Goal: Task Accomplishment & Management: Manage account settings

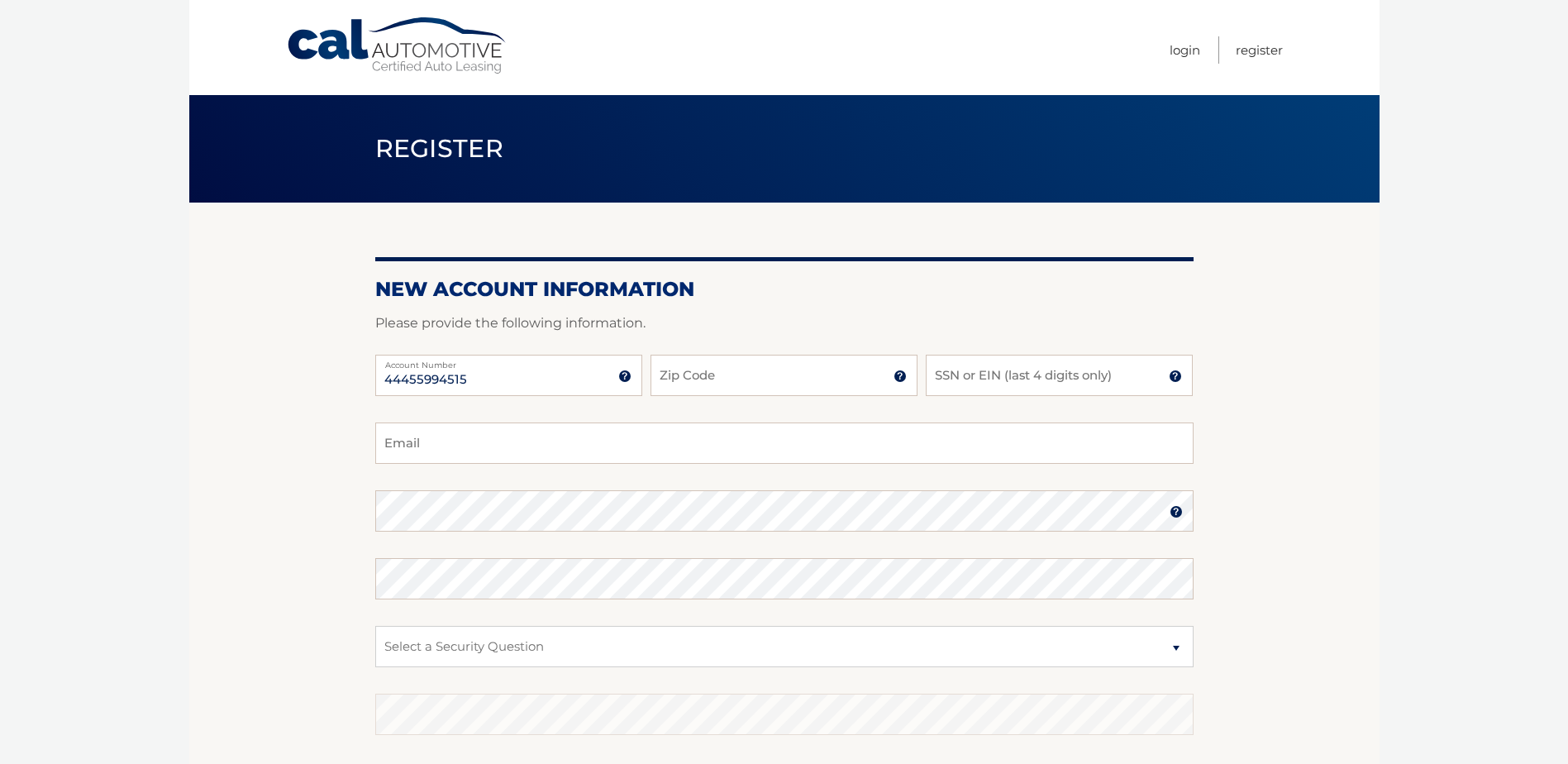
type input "44455994515"
click at [756, 388] on input "Zip Code" at bounding box center [784, 375] width 267 height 42
type input "07060"
click at [1017, 388] on input "SSN or EIN (last 4 digits only)" at bounding box center [1059, 375] width 267 height 42
type input "7335"
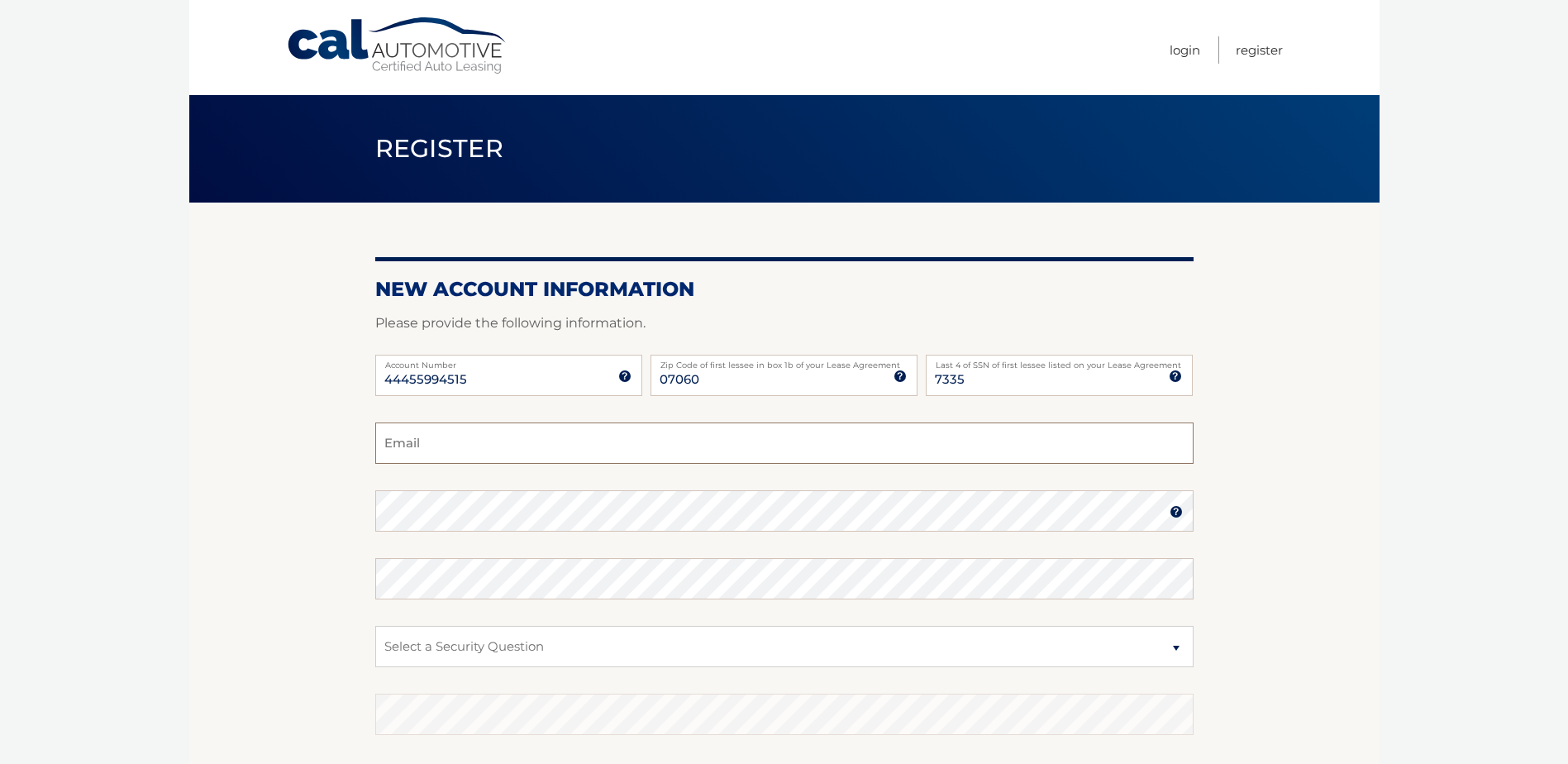
click at [942, 440] on input "Email" at bounding box center [784, 443] width 818 height 42
type input "chloedeguz@gmail.com"
click at [491, 649] on select "Select a Security Question What was the name of your elementary school? What is…" at bounding box center [784, 646] width 818 height 42
select select "2"
click at [375, 625] on select "Select a Security Question What was the name of your elementary school? What is…" at bounding box center [784, 646] width 818 height 42
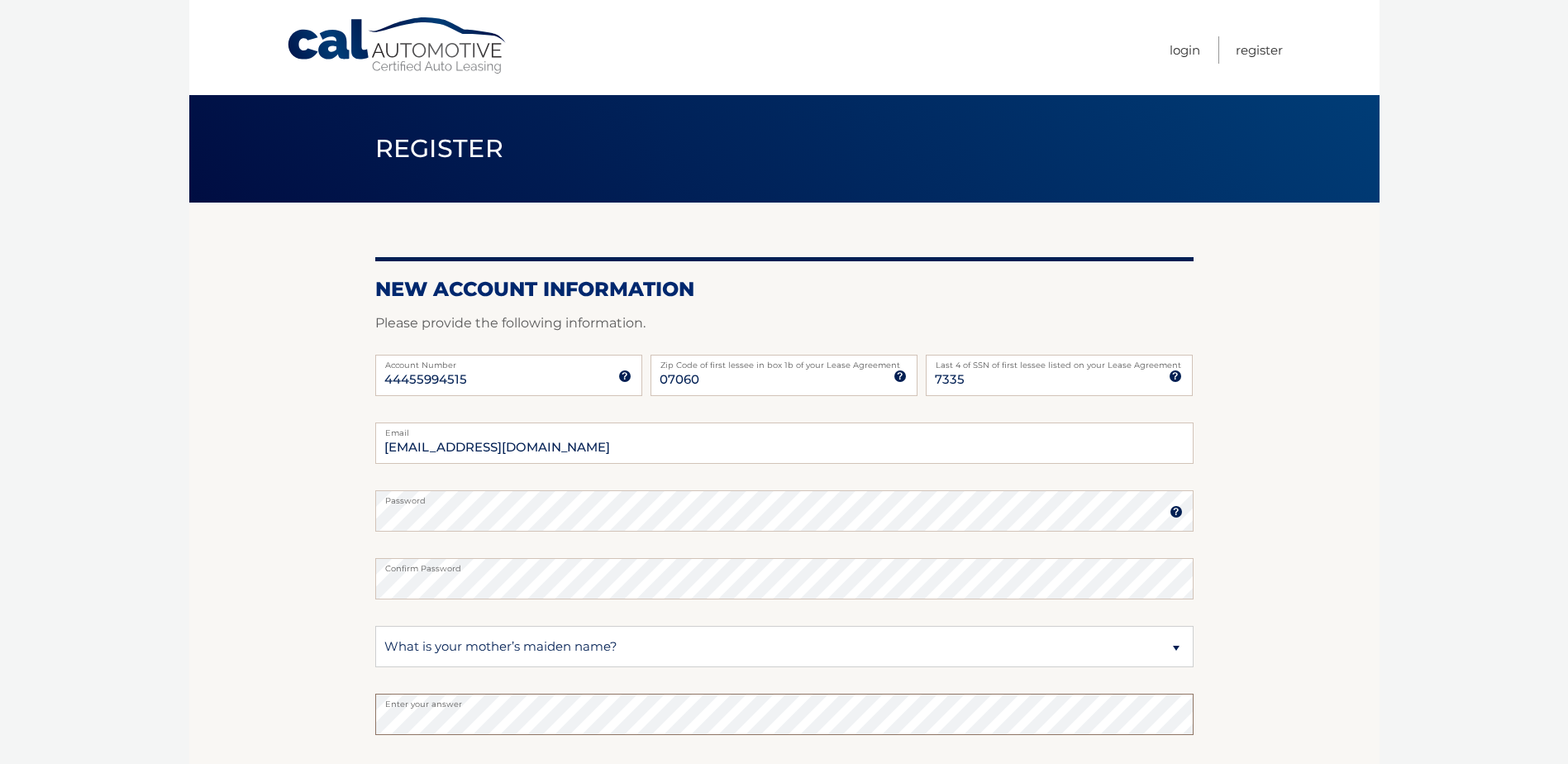
scroll to position [210, 0]
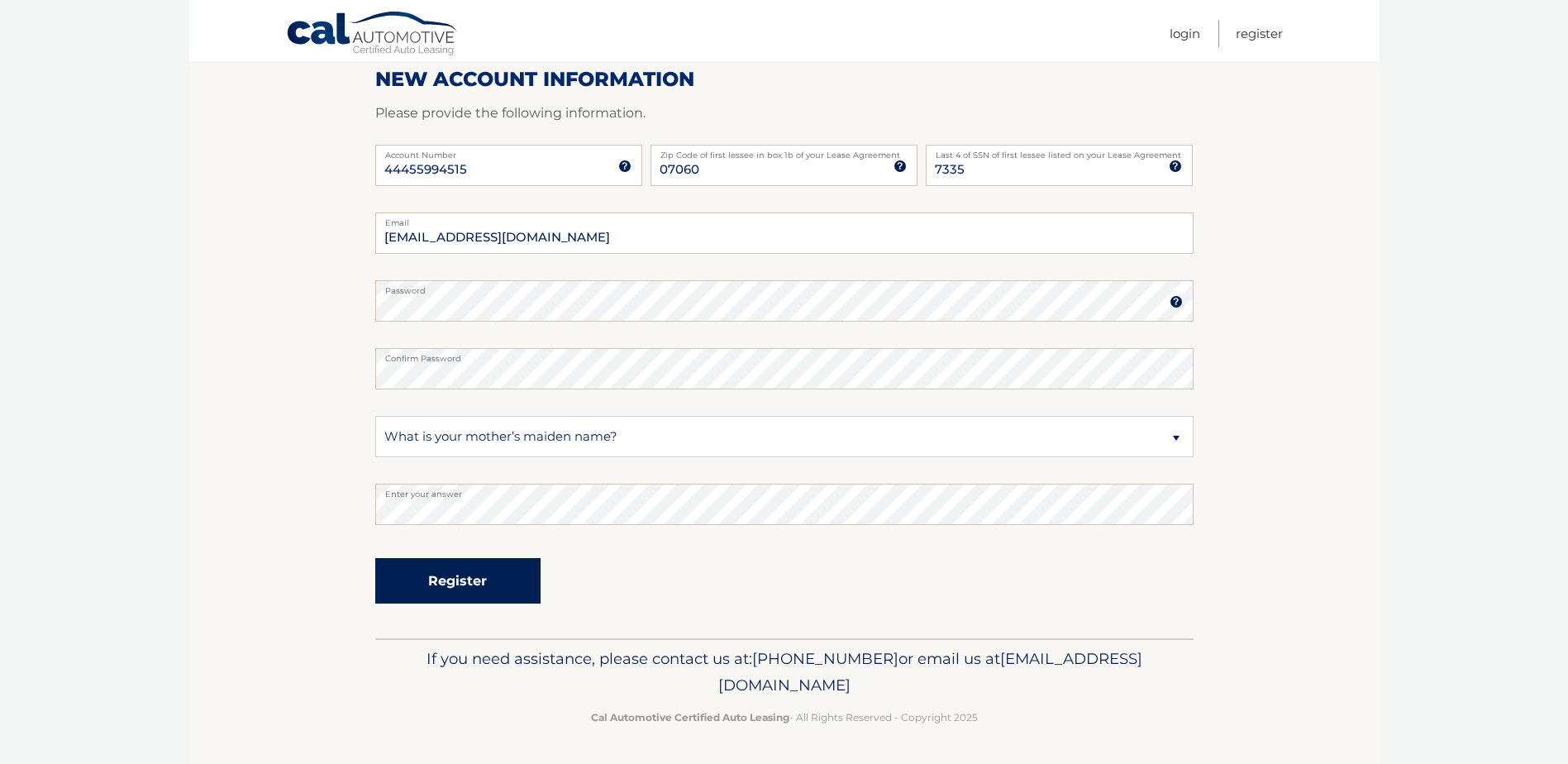
click at [461, 569] on button "Register" at bounding box center [457, 580] width 165 height 45
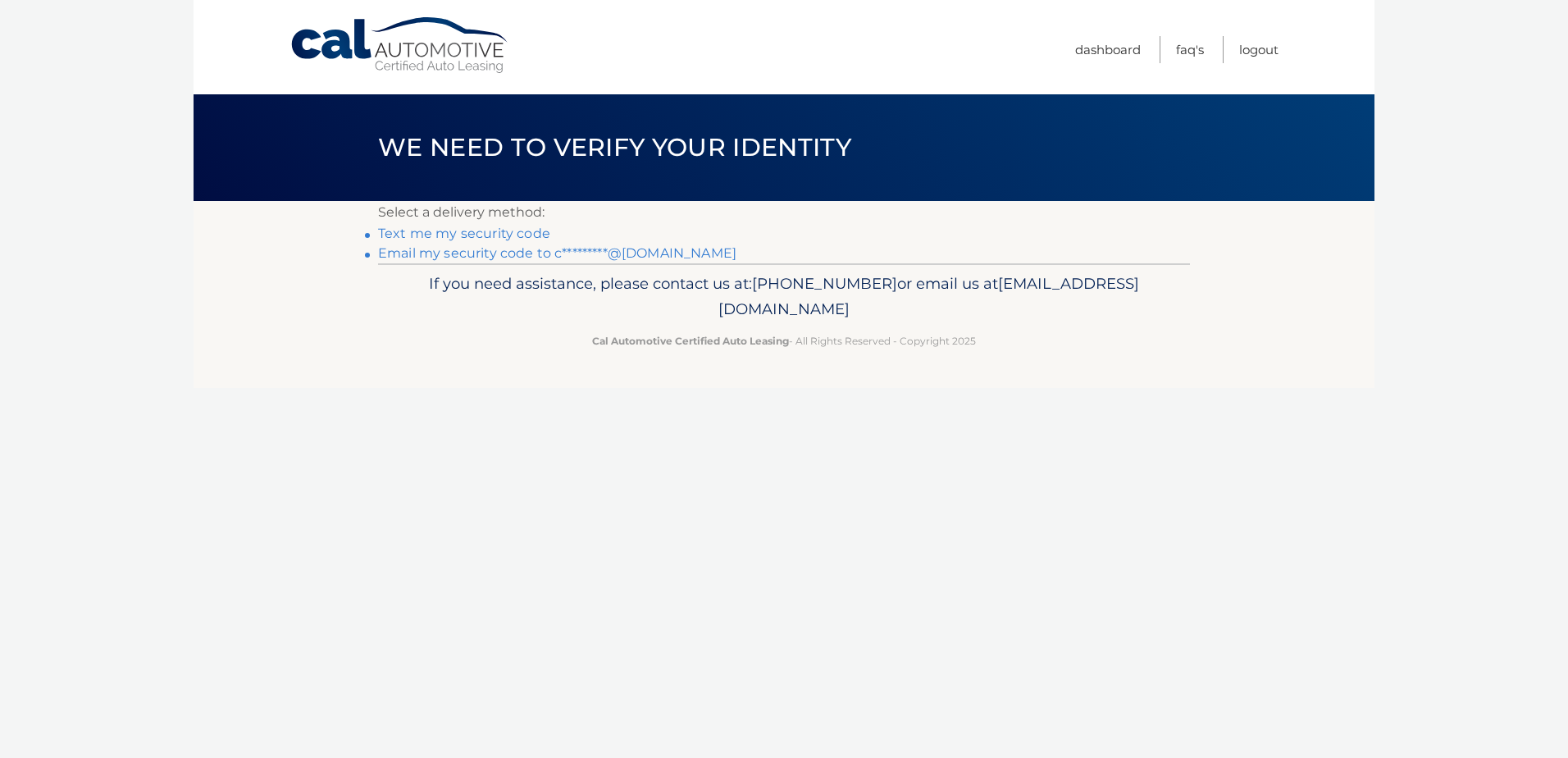
click at [526, 234] on link "Text me my security code" at bounding box center [464, 233] width 172 height 15
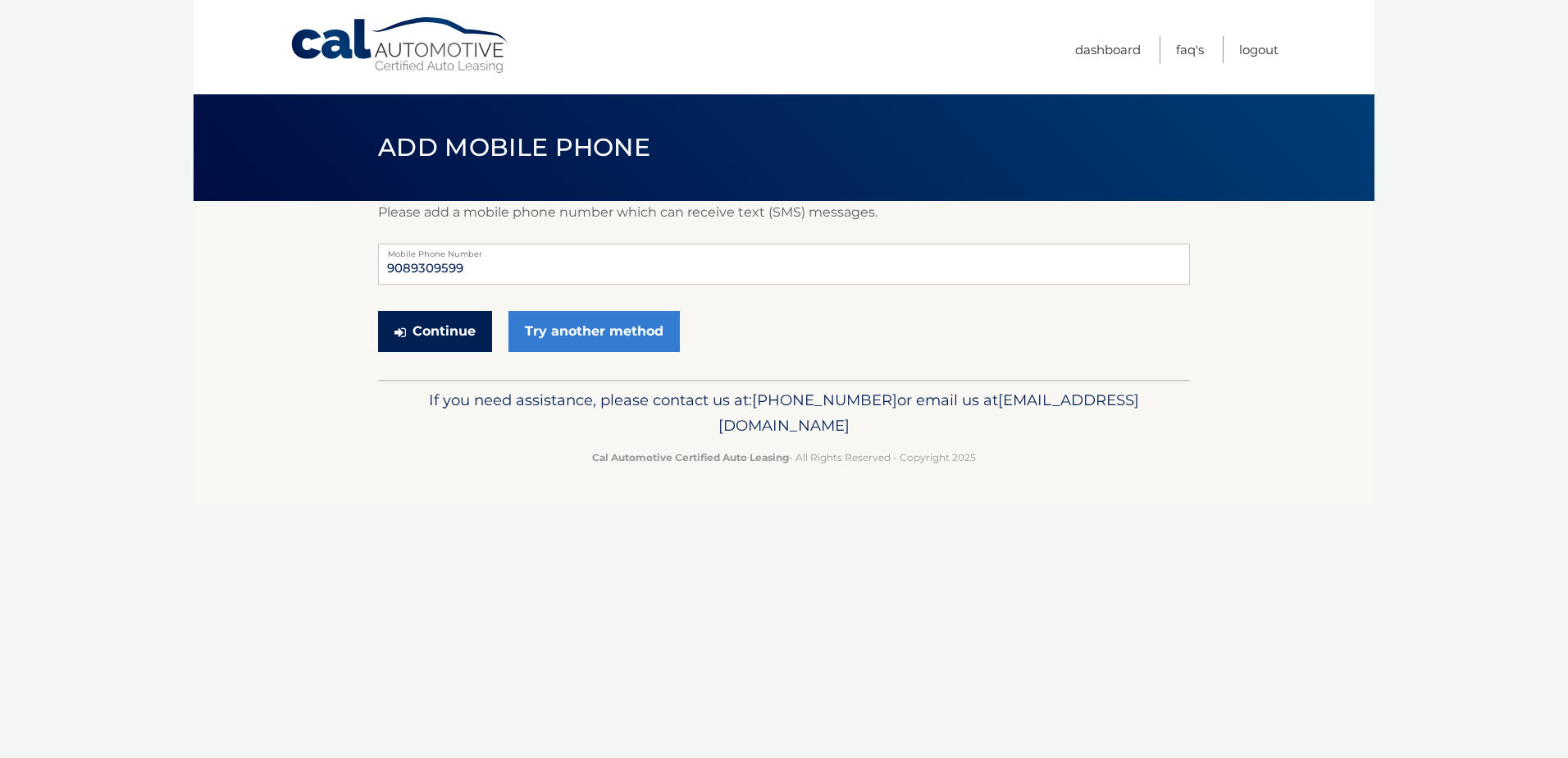
click at [439, 337] on button "Continue" at bounding box center [434, 331] width 114 height 41
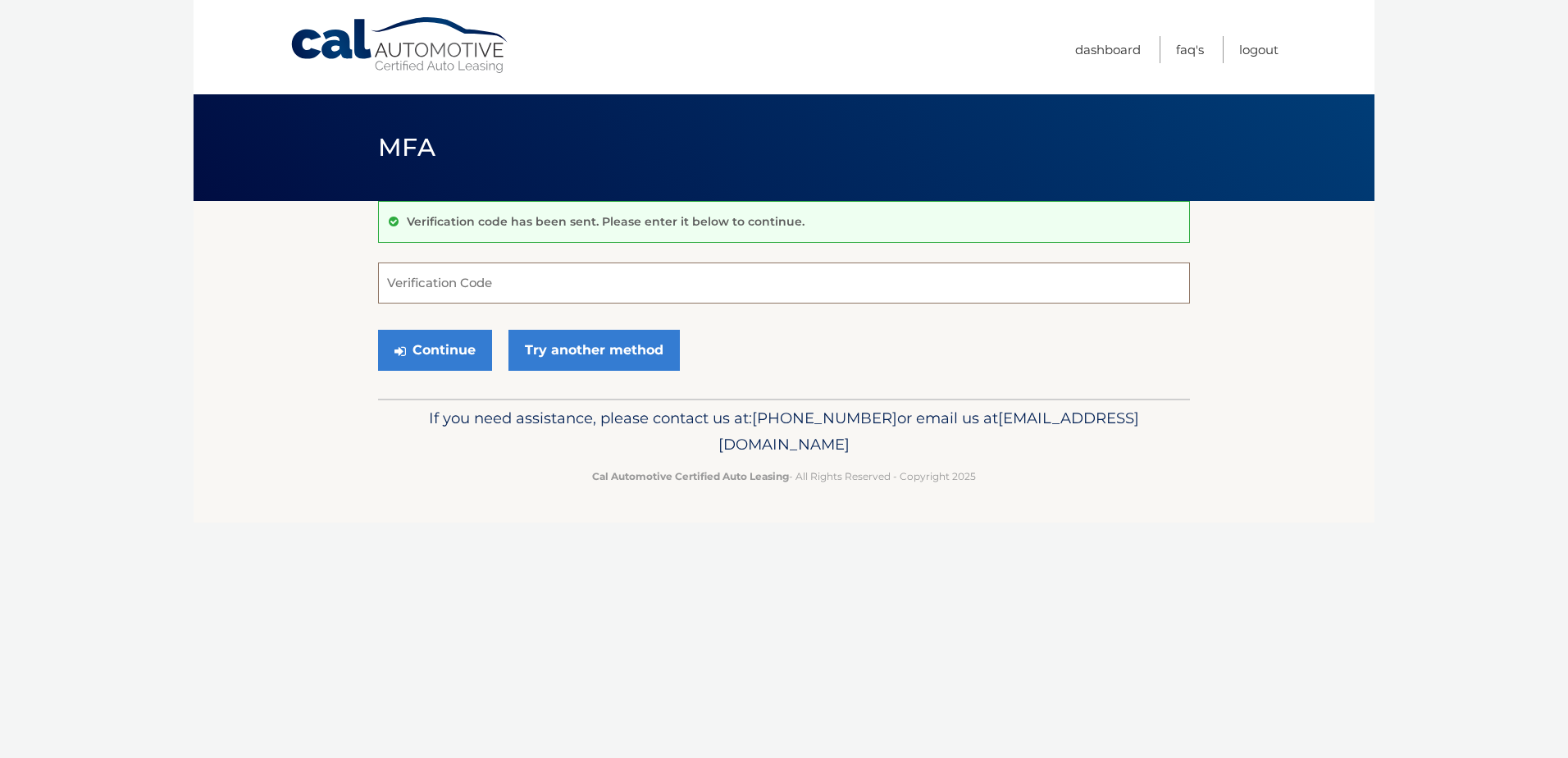
click at [478, 283] on input "Verification Code" at bounding box center [784, 282] width 812 height 41
type input "442784"
click at [455, 352] on button "Continue" at bounding box center [434, 350] width 114 height 41
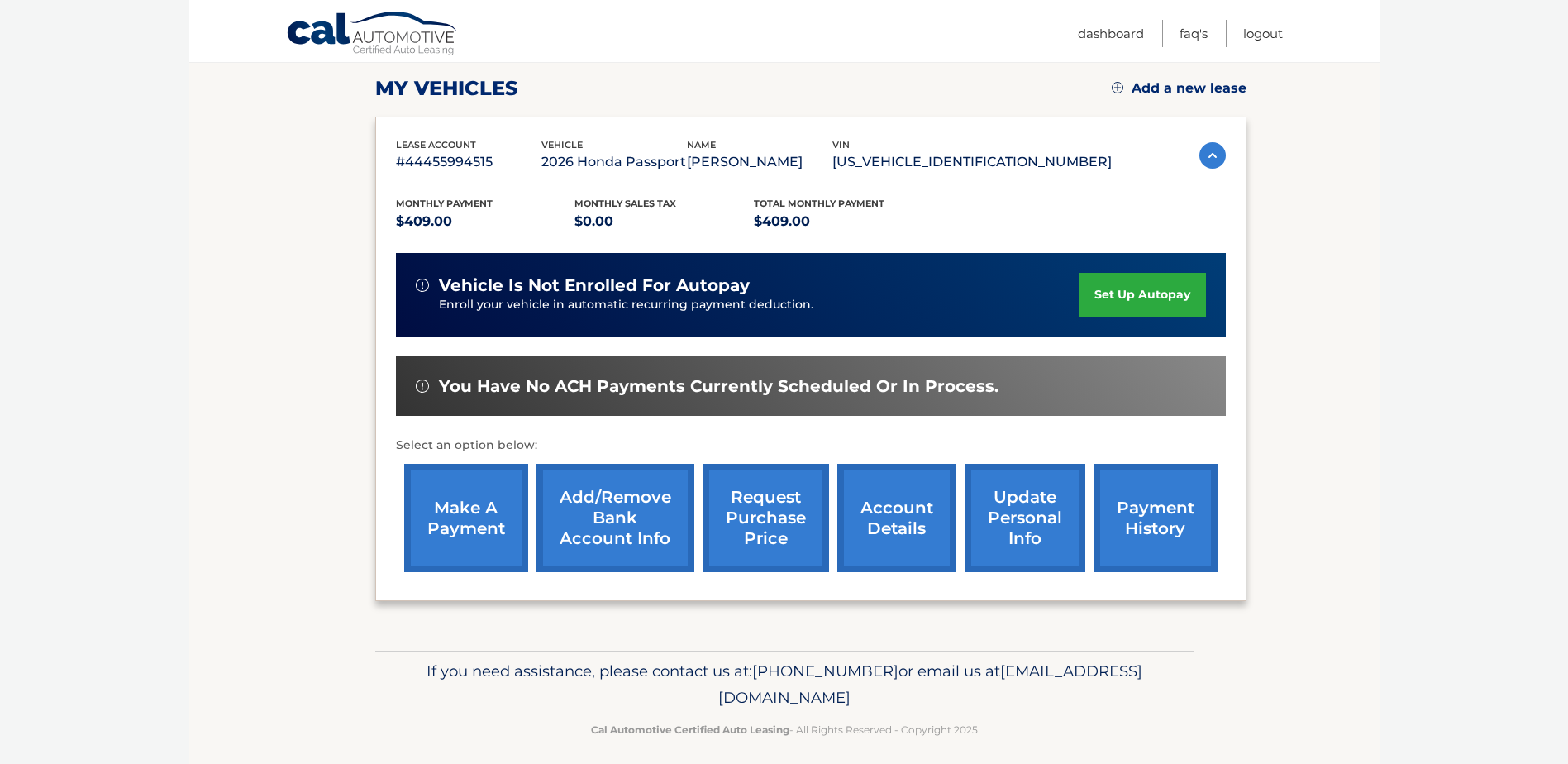
scroll to position [229, 0]
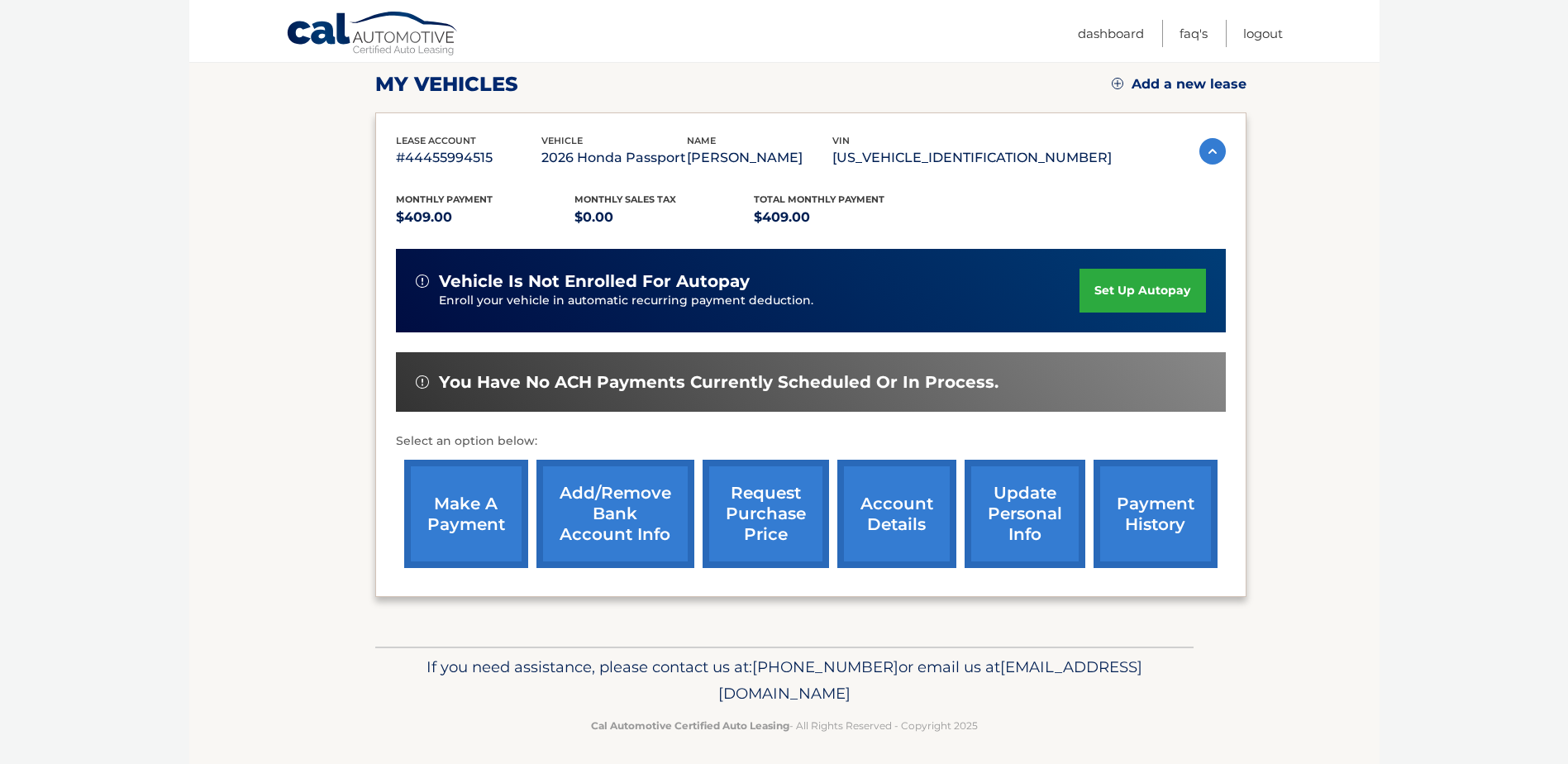
click at [1142, 285] on link "set up autopay" at bounding box center [1142, 291] width 126 height 44
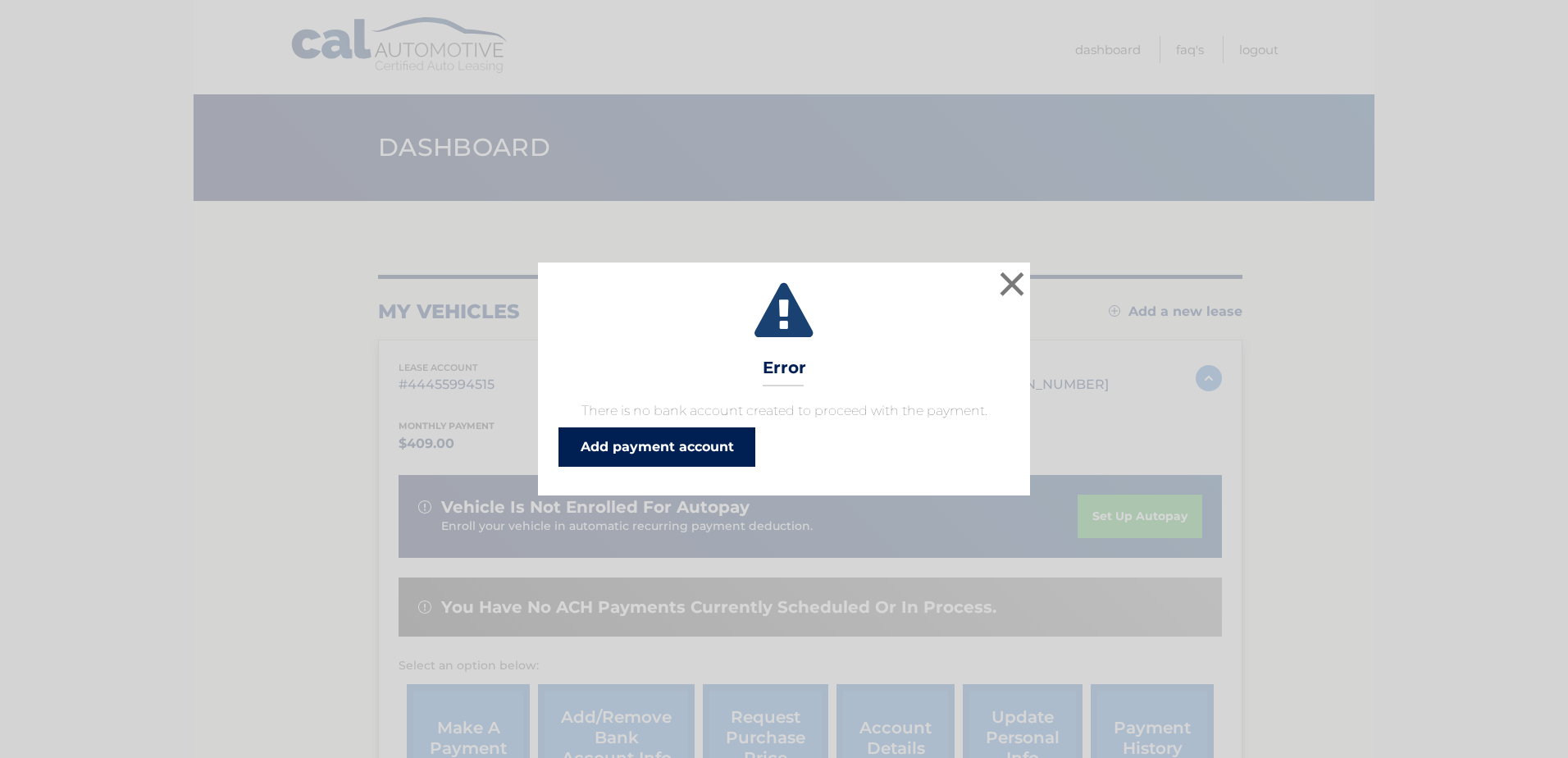
click at [700, 456] on link "Add payment account" at bounding box center [656, 447] width 197 height 40
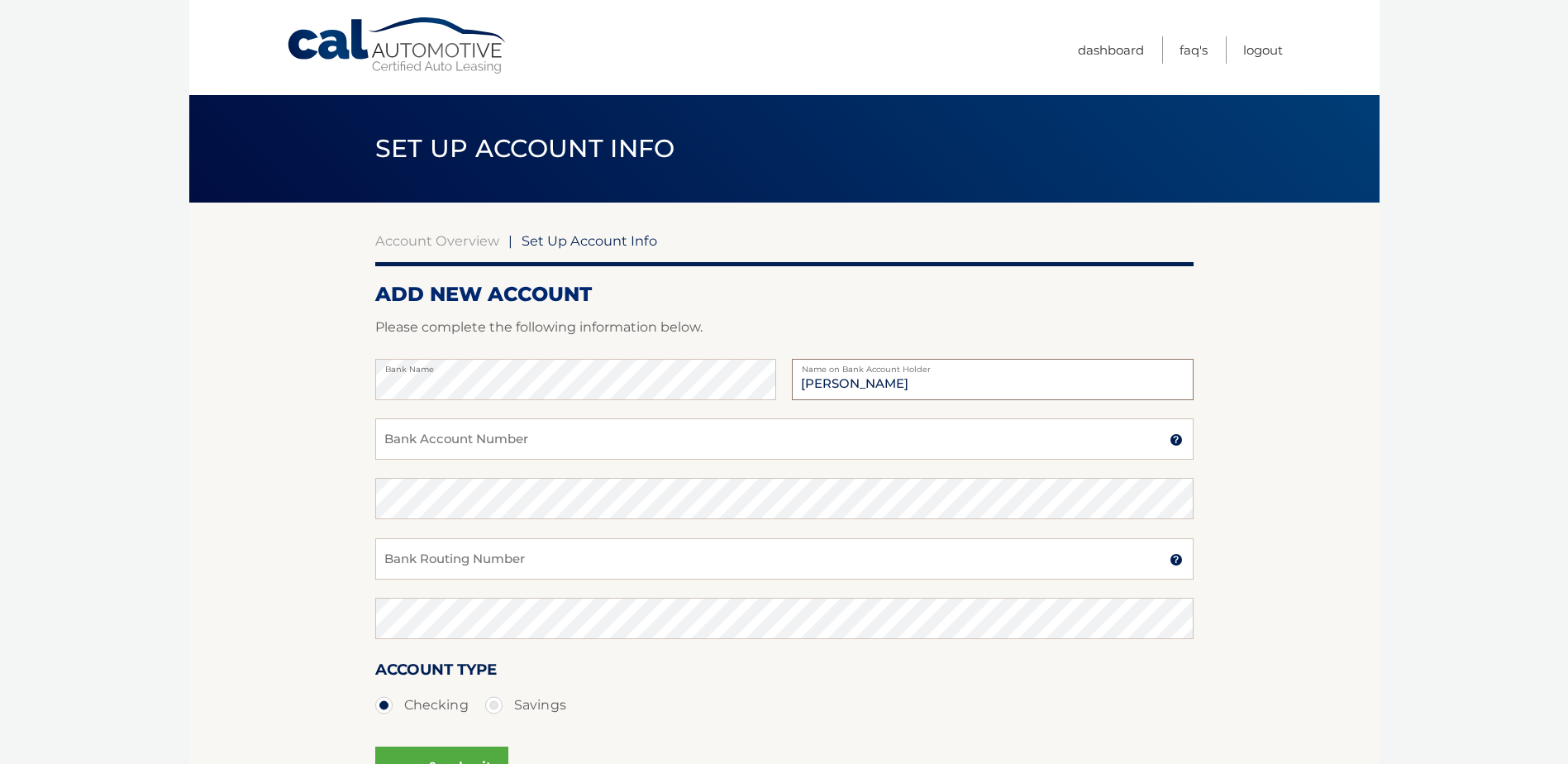
type input "Chloe Mariquit"
click at [486, 439] on input "Bank Account Number" at bounding box center [784, 439] width 818 height 42
click at [539, 444] on input "Bank Account Number" at bounding box center [784, 439] width 818 height 42
type input "1486294651"
click at [474, 553] on input "Bank Routing Number" at bounding box center [784, 558] width 818 height 42
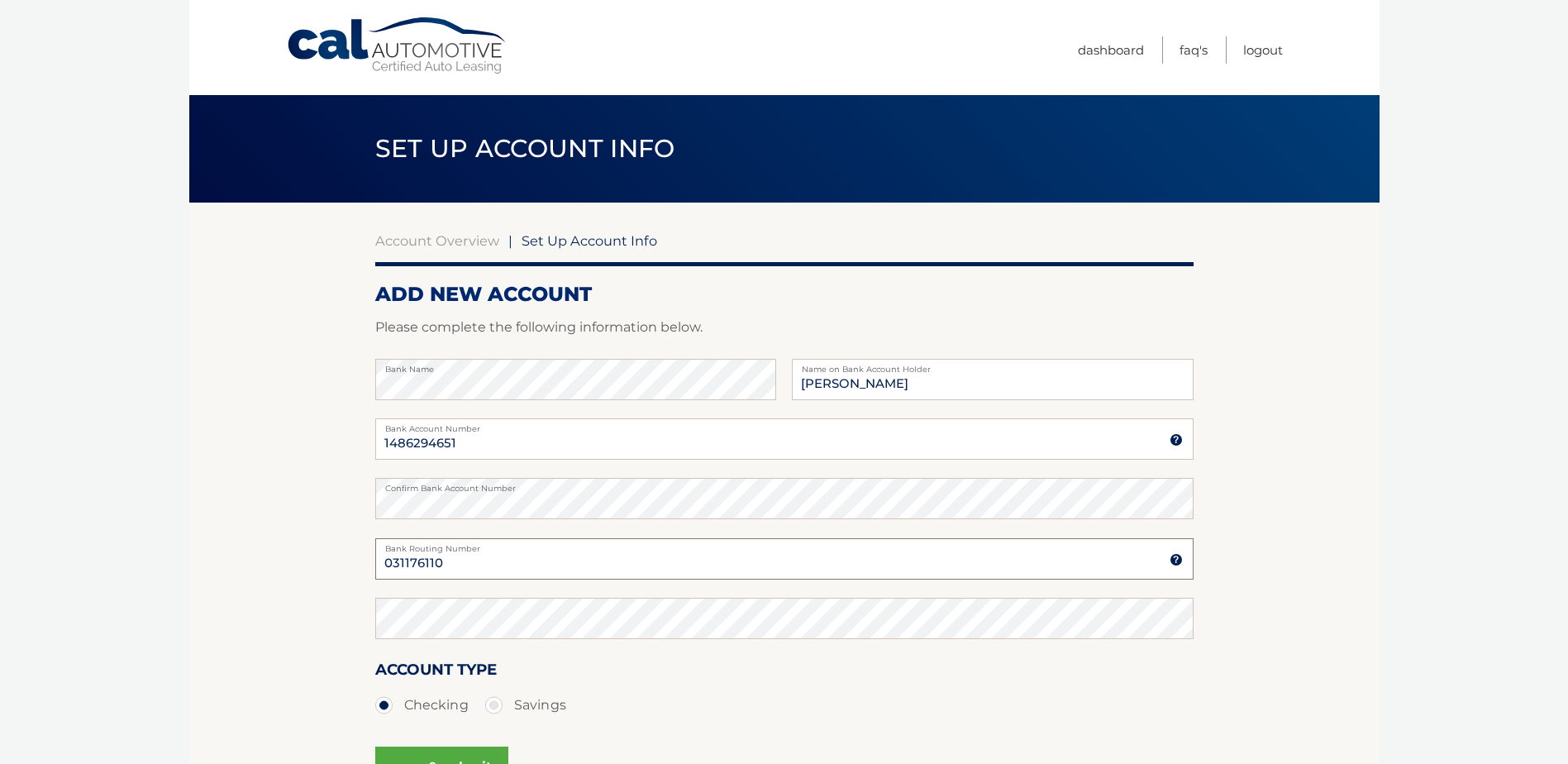
type input "031176110"
click at [1339, 560] on section "Account Overview | Set Up Account Info ADD NEW ACCOUNT Please complete the foll…" at bounding box center [784, 518] width 1190 height 631
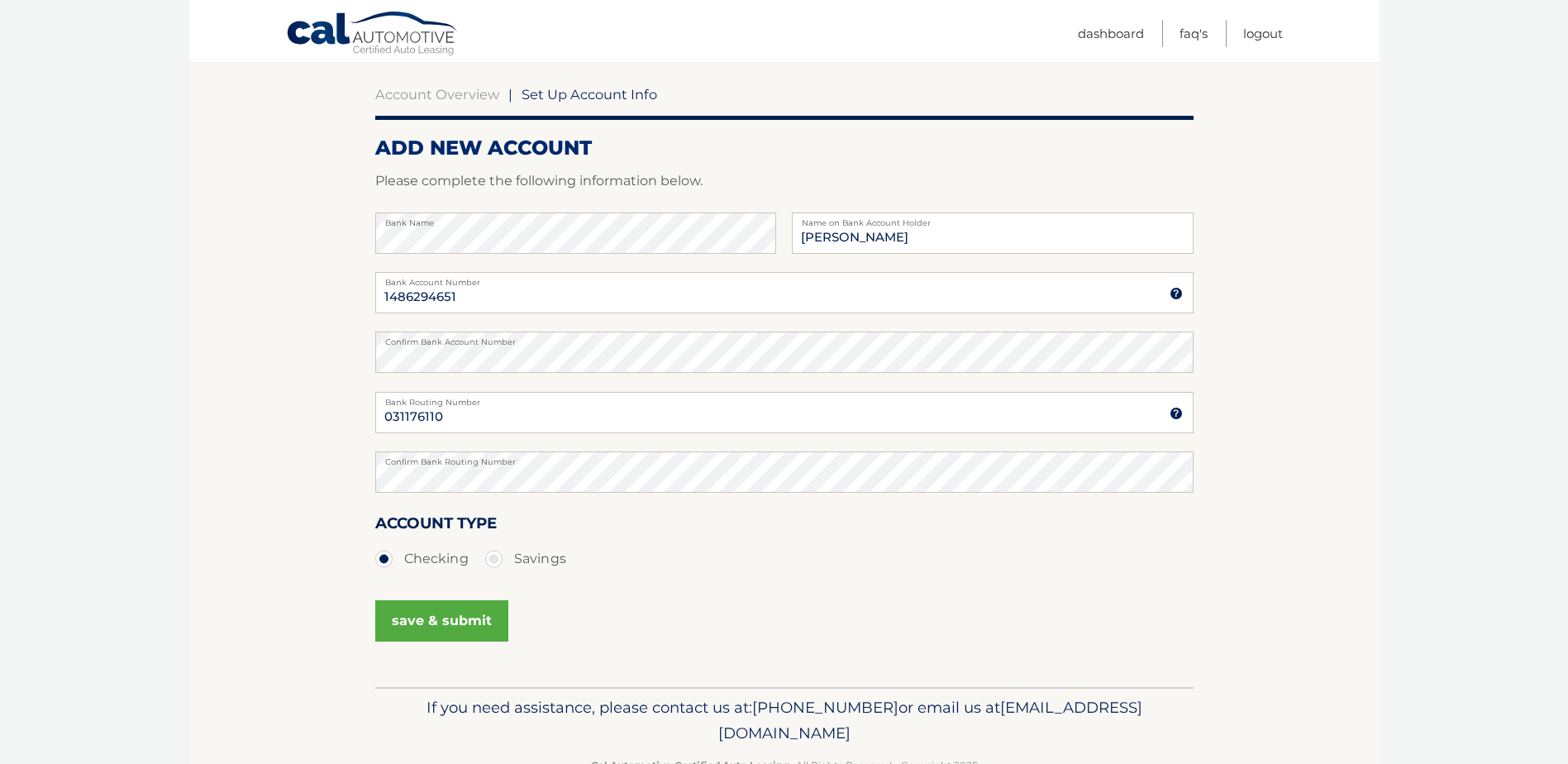
scroll to position [148, 0]
click at [440, 615] on button "save & submit" at bounding box center [441, 619] width 133 height 42
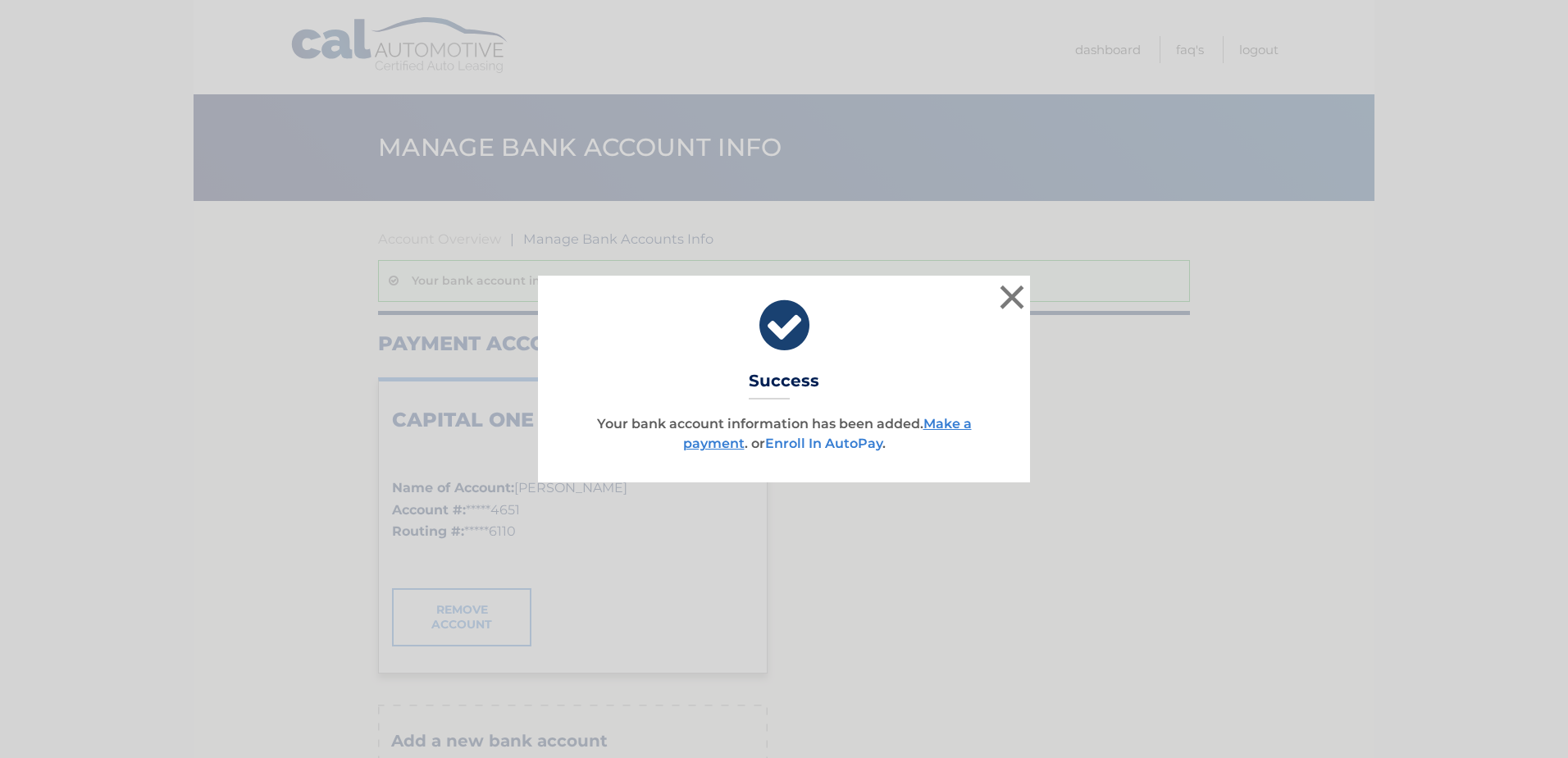
click at [834, 445] on link "Enroll In AutoPay" at bounding box center [823, 443] width 117 height 15
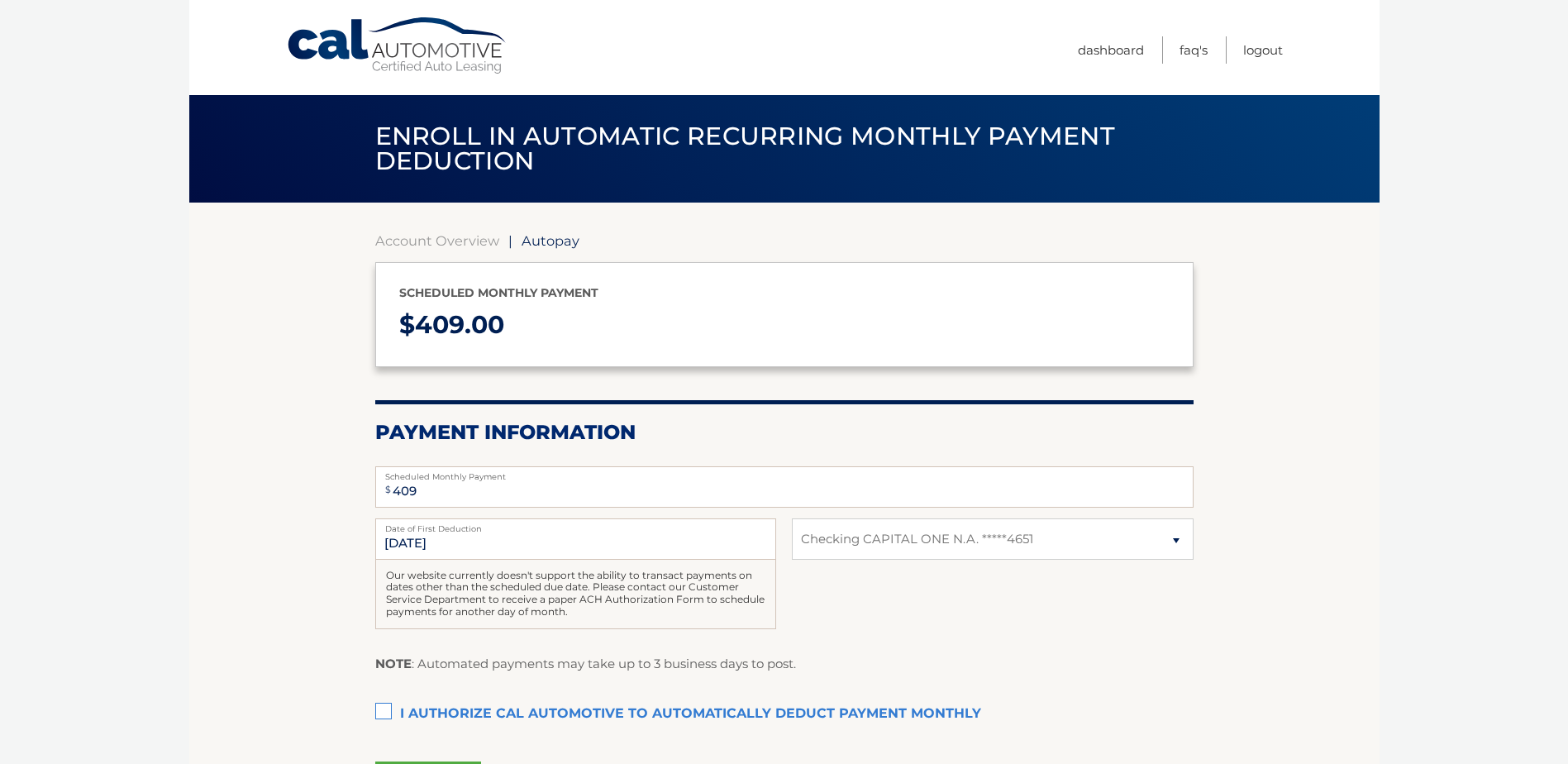
select select "ZTk3MzQxZTYtNjE0Yi00YzJlLTk2ZGItZTI2ODRlOGZkNzU5"
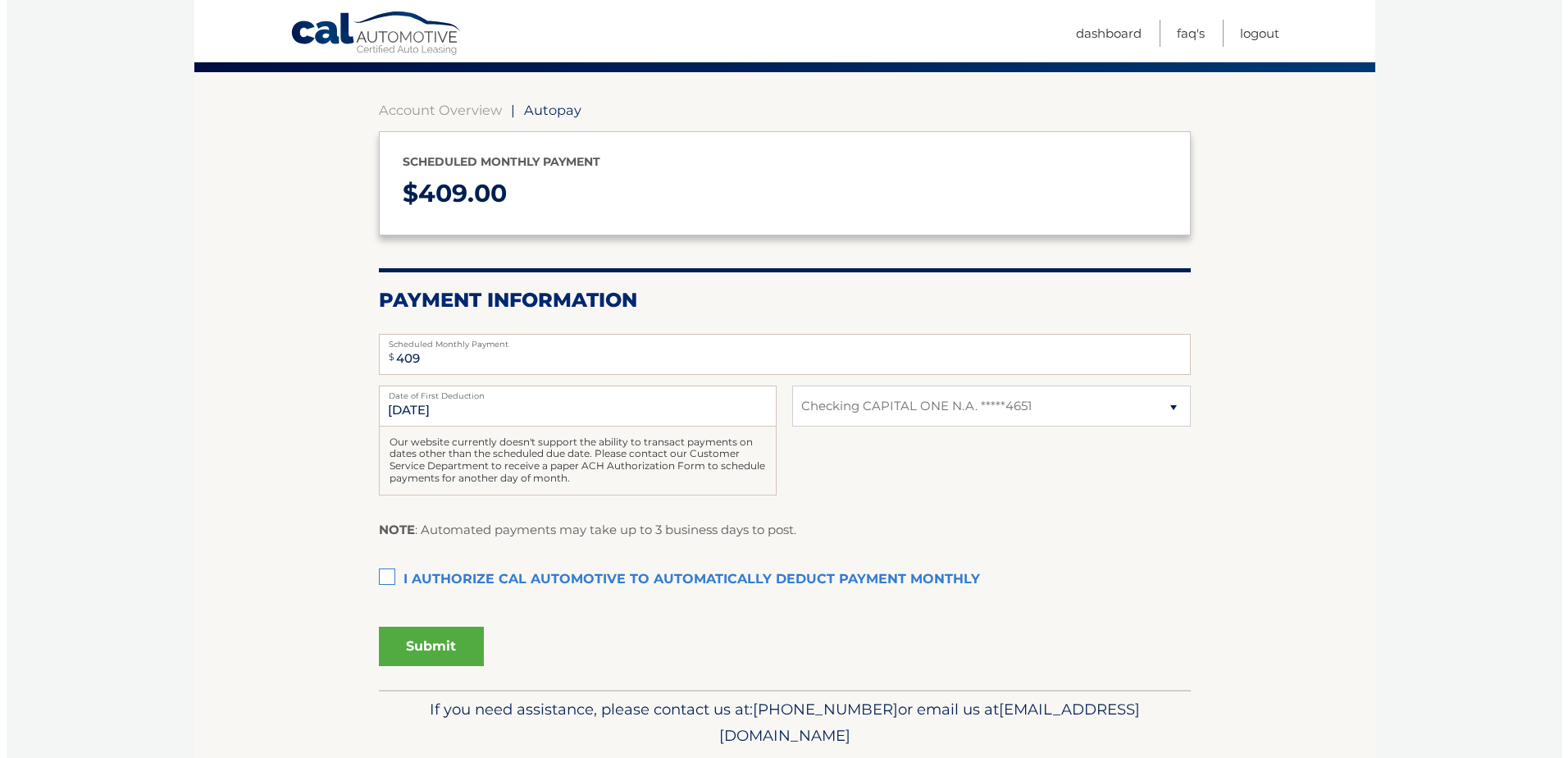
scroll to position [149, 0]
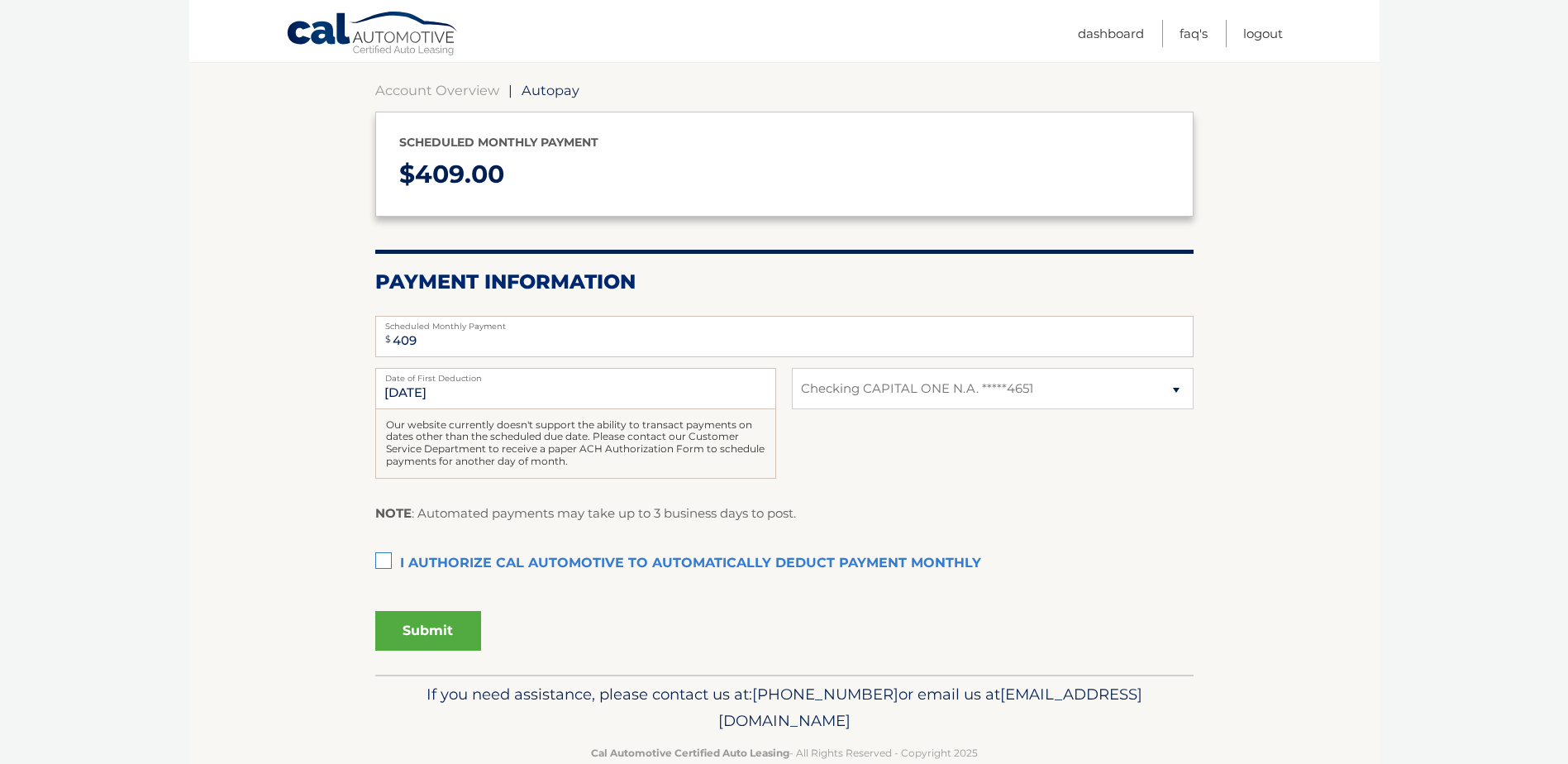
click at [380, 566] on label "I authorize cal automotive to automatically deduct payment monthly This checkbo…" at bounding box center [784, 563] width 818 height 33
click at [0, 0] on input "I authorize cal automotive to automatically deduct payment monthly This checkbo…" at bounding box center [0, 0] width 0 height 0
click at [424, 629] on button "Submit" at bounding box center [427, 631] width 105 height 40
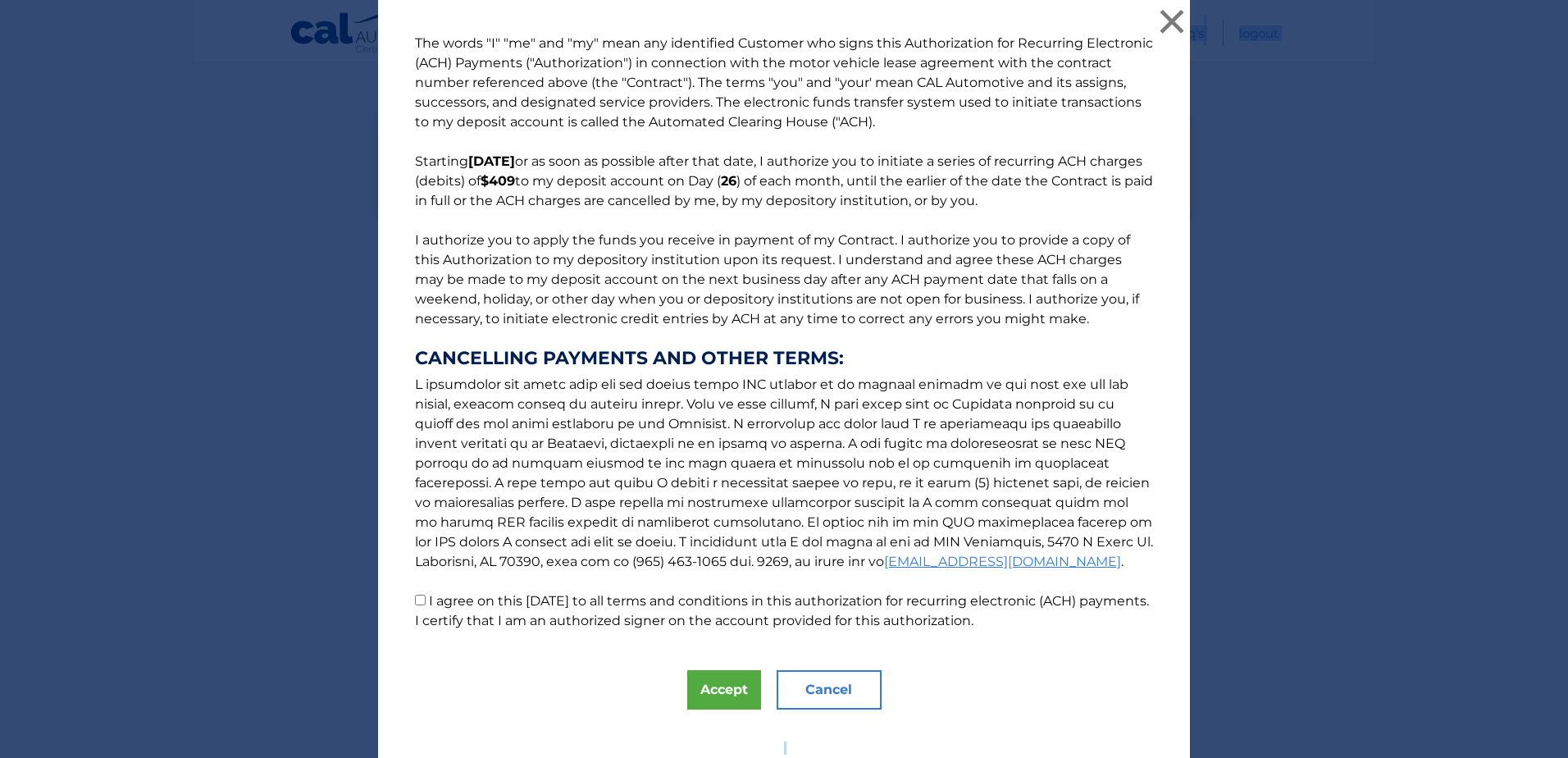
drag, startPoint x: 1555, startPoint y: 430, endPoint x: 1569, endPoint y: 353, distance: 78.3
click at [1555, 353] on html "The words "I" "me" and "my" mean any identified Customer who signs this Authori…" at bounding box center [784, 229] width 1568 height 758
click at [730, 692] on button "Accept" at bounding box center [725, 689] width 74 height 40
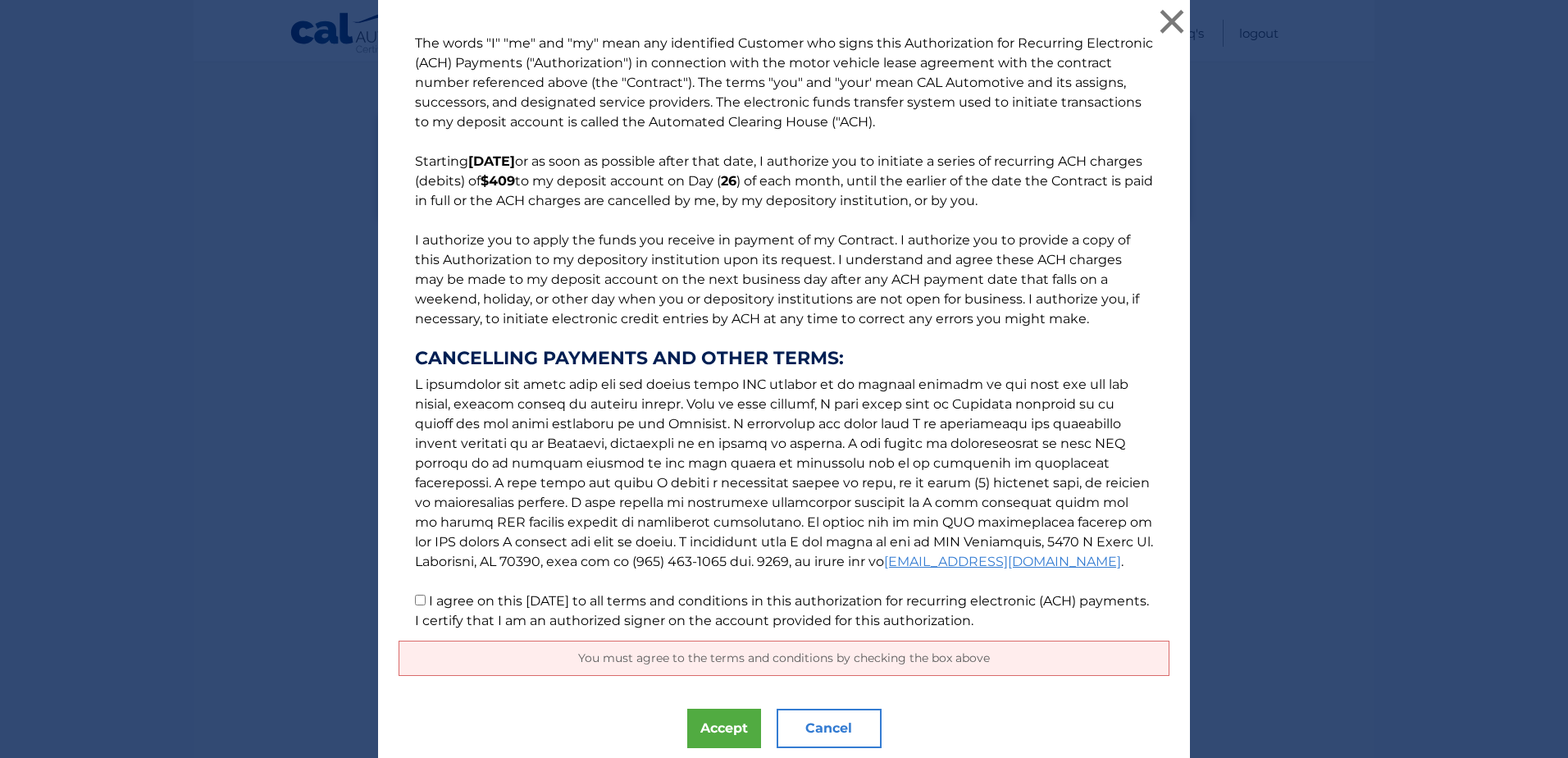
click at [419, 606] on p "The words "I" "me" and "my" mean any identified Customer who signs this Authori…" at bounding box center [784, 332] width 771 height 597
click at [415, 598] on input "I agree on this 08/28/2025 to all terms and conditions in this authorization fo…" at bounding box center [420, 599] width 11 height 11
checkbox input "true"
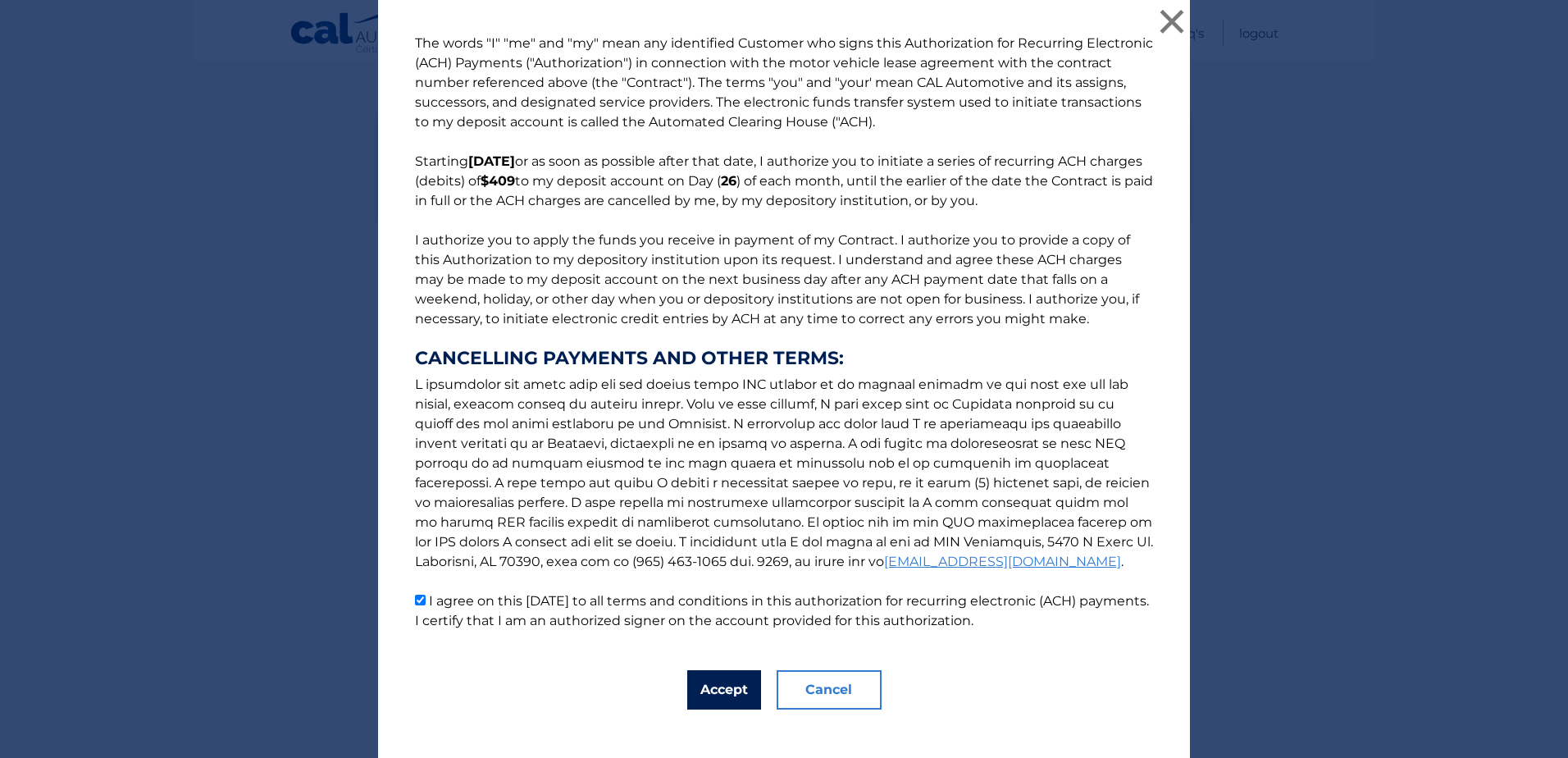
click at [696, 685] on button "Accept" at bounding box center [725, 689] width 74 height 40
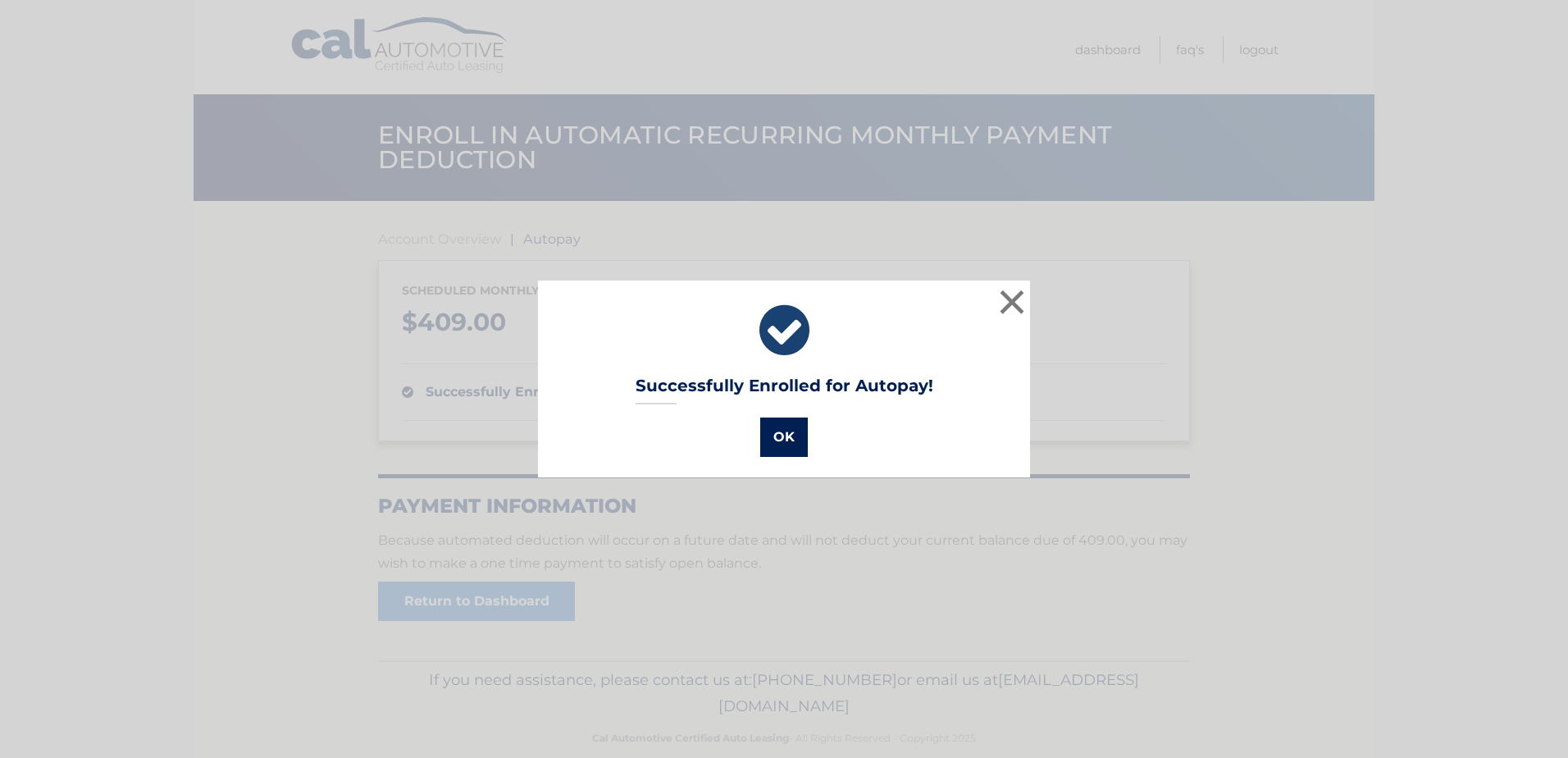
click at [781, 432] on button "OK" at bounding box center [784, 437] width 47 height 40
